Goal: Transaction & Acquisition: Download file/media

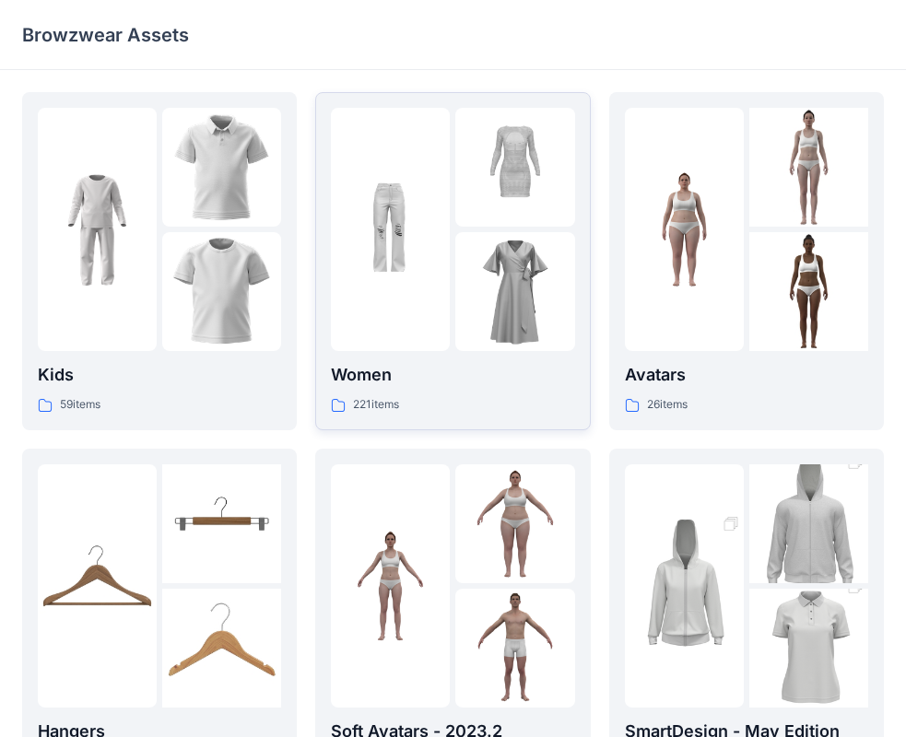
click at [439, 241] on div at bounding box center [390, 229] width 119 height 243
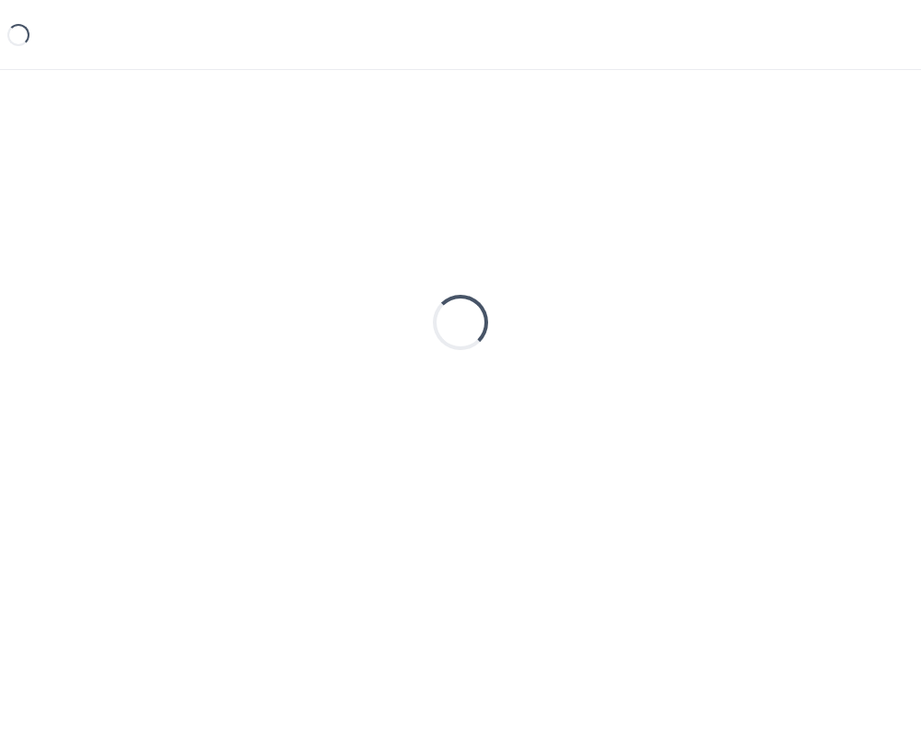
click at [439, 241] on div "Loading..." at bounding box center [460, 322] width 877 height 461
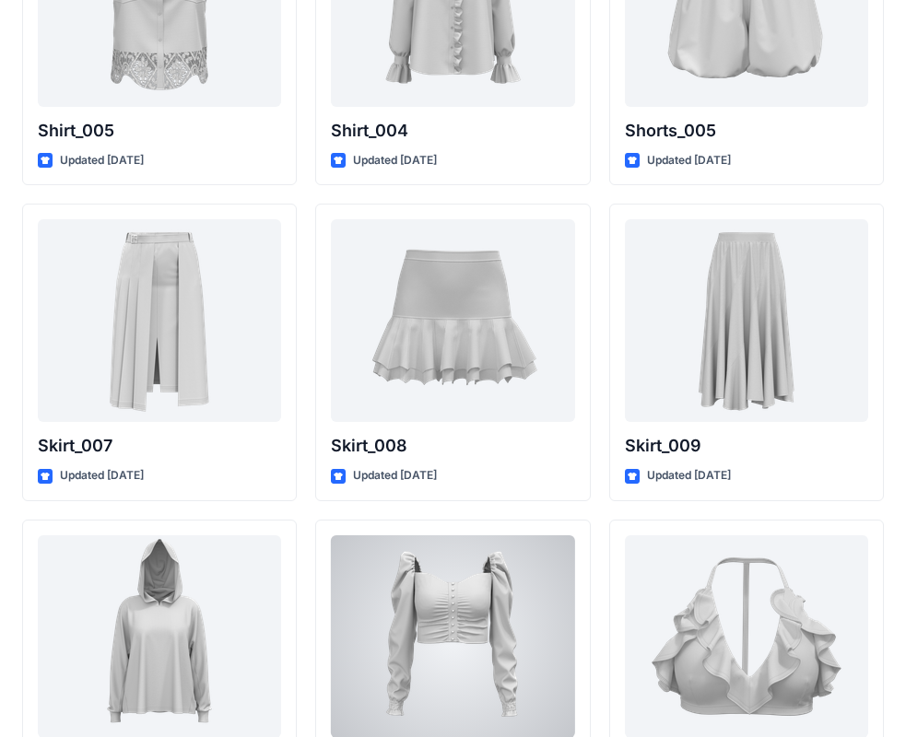
scroll to position [8722, 0]
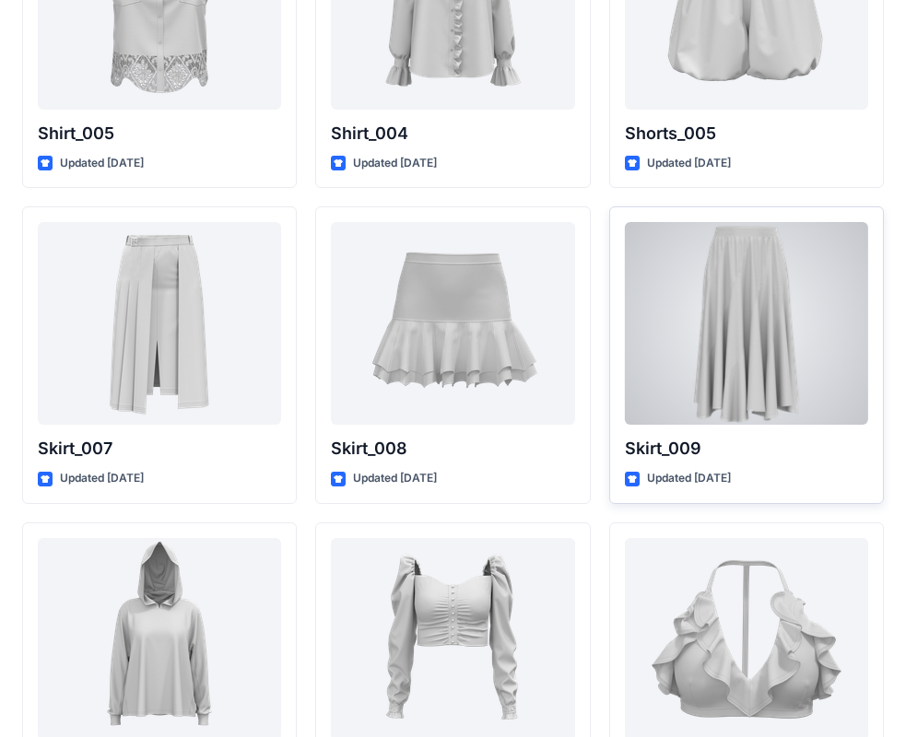
click at [825, 356] on div at bounding box center [746, 323] width 243 height 203
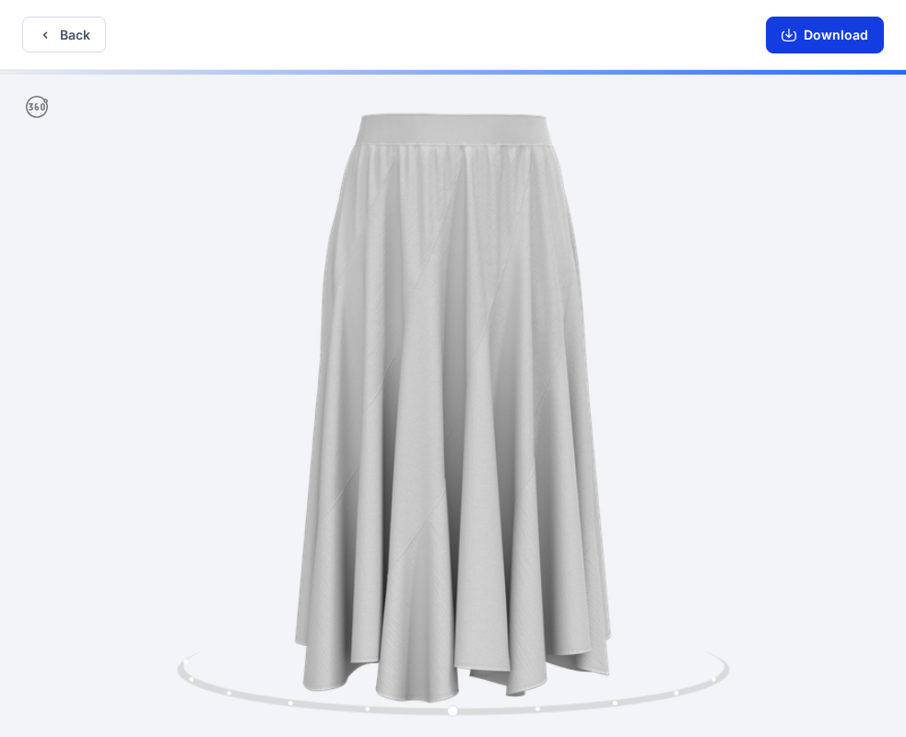
click at [848, 29] on button "Download" at bounding box center [825, 35] width 118 height 37
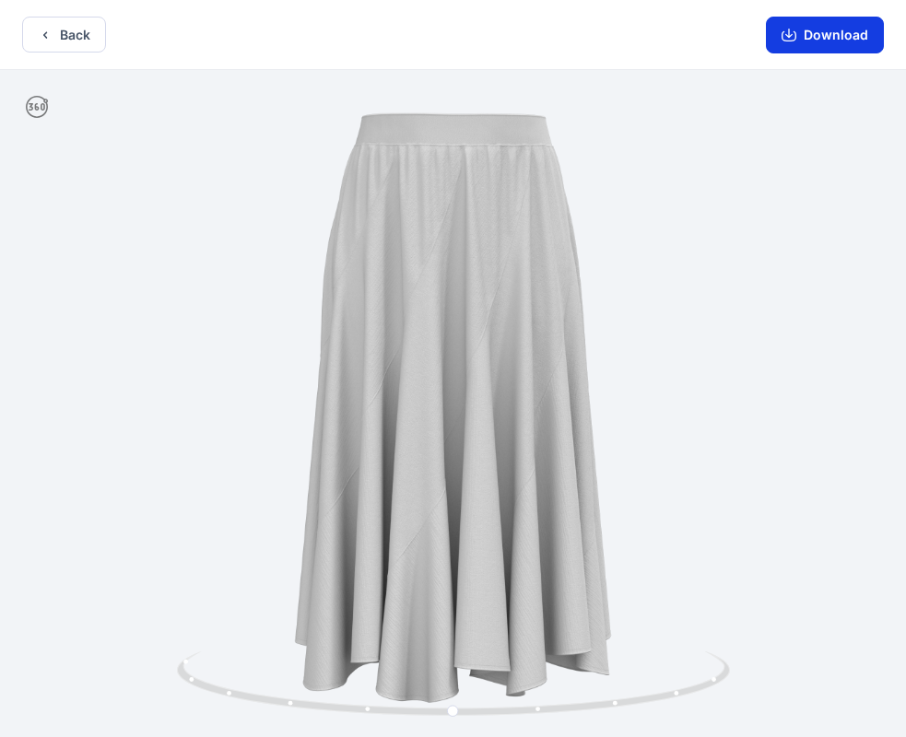
click at [858, 26] on button "Download" at bounding box center [825, 35] width 118 height 37
click at [113, 634] on div at bounding box center [453, 405] width 906 height 671
click at [343, 613] on div at bounding box center [453, 405] width 906 height 671
drag, startPoint x: 657, startPoint y: 597, endPoint x: -431, endPoint y: 574, distance: 1088.4
click at [0, 574] on html "Back Download Version History" at bounding box center [453, 370] width 906 height 741
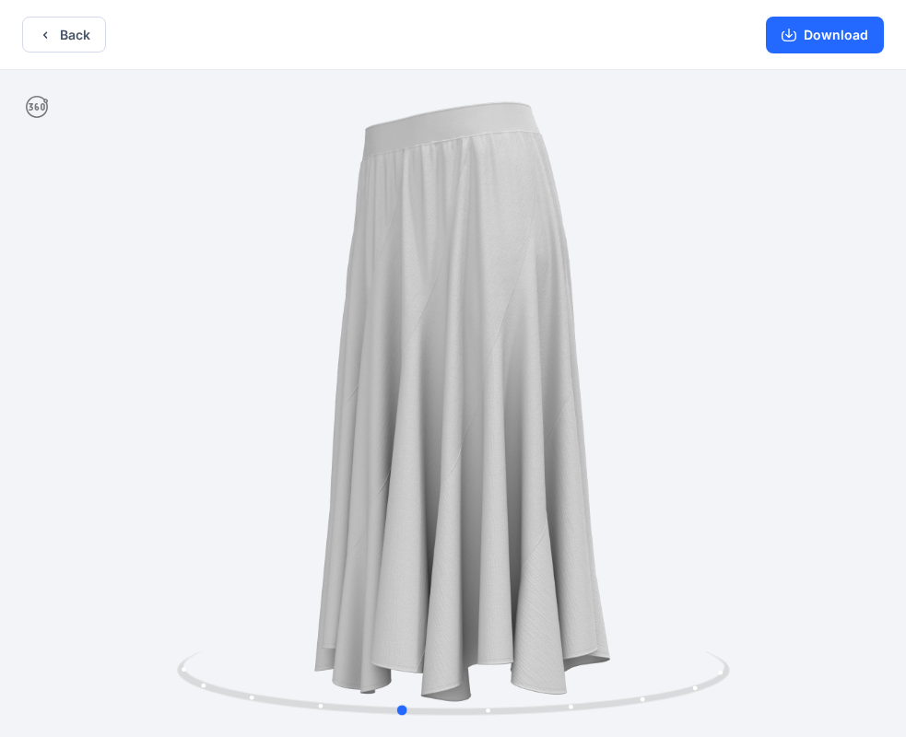
drag, startPoint x: 469, startPoint y: 709, endPoint x: -154, endPoint y: 597, distance: 632.7
click at [0, 597] on html "Back Download Version History" at bounding box center [453, 370] width 906 height 741
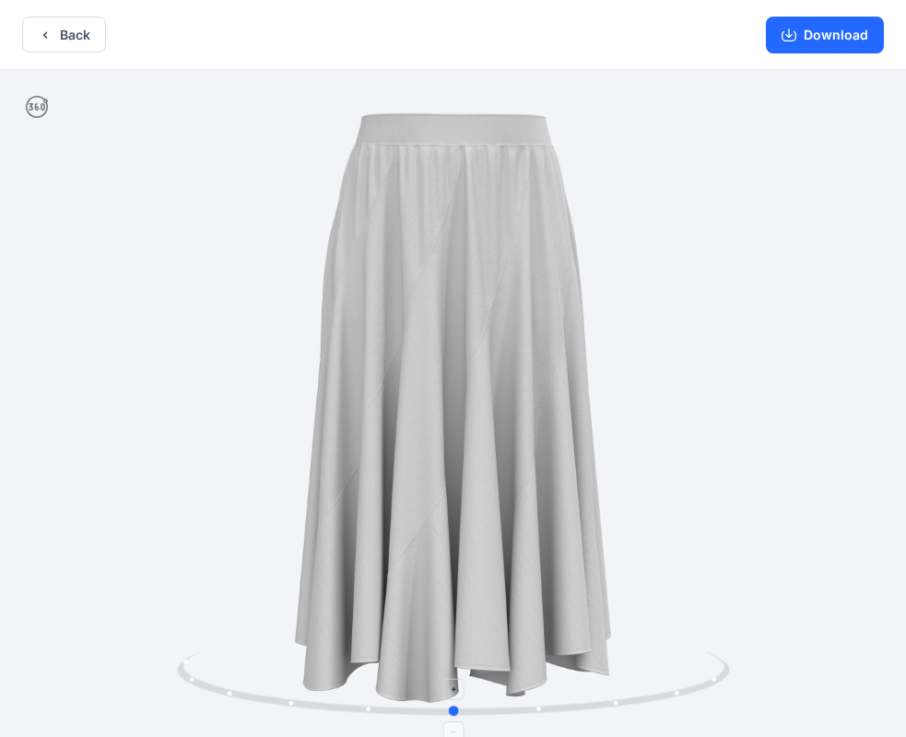
drag, startPoint x: 400, startPoint y: 717, endPoint x: 453, endPoint y: 728, distance: 54.6
click at [453, 720] on icon at bounding box center [455, 685] width 557 height 69
